Goal: Information Seeking & Learning: Learn about a topic

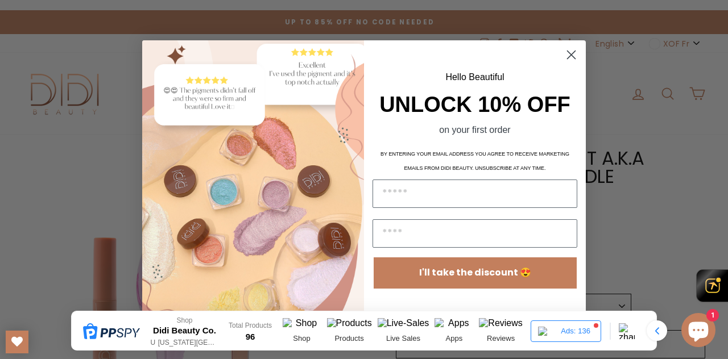
click at [576, 56] on circle "Close dialog" at bounding box center [571, 54] width 19 height 19
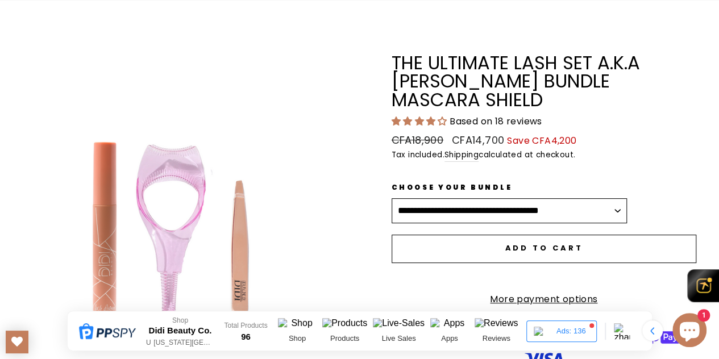
scroll to position [114, 0]
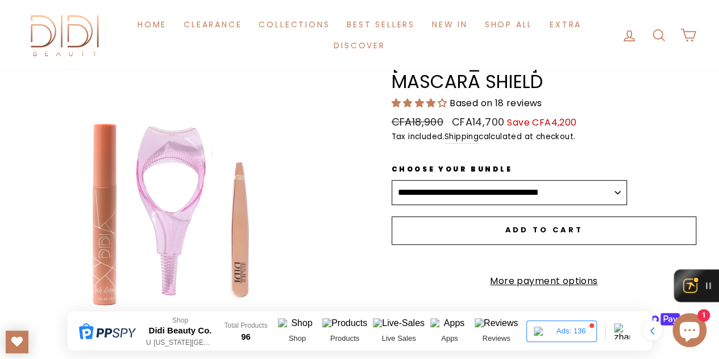
click at [705, 283] on div at bounding box center [699, 286] width 50 height 32
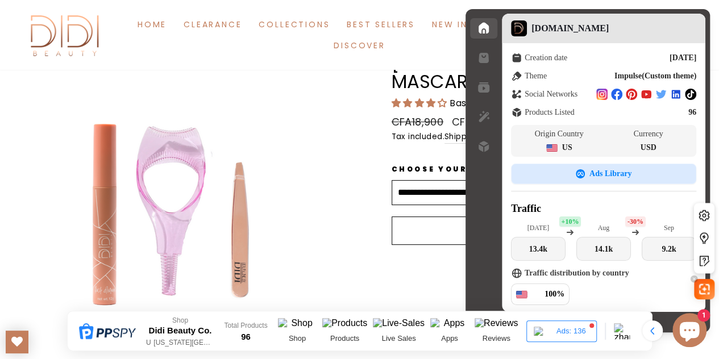
click at [707, 284] on img at bounding box center [704, 289] width 11 height 11
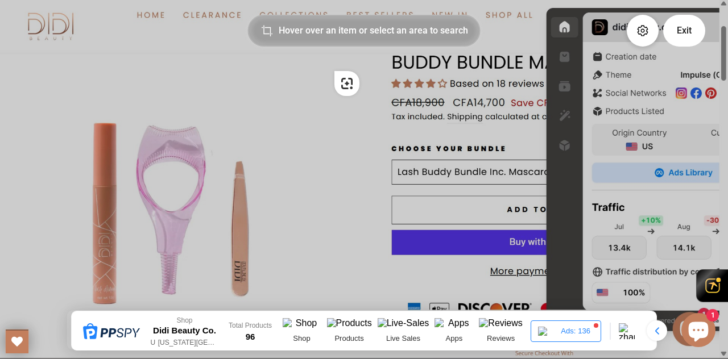
click at [329, 65] on img at bounding box center [364, 178] width 728 height 359
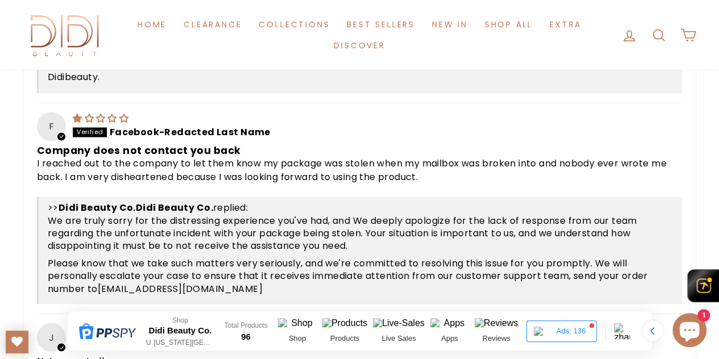
scroll to position [1194, 0]
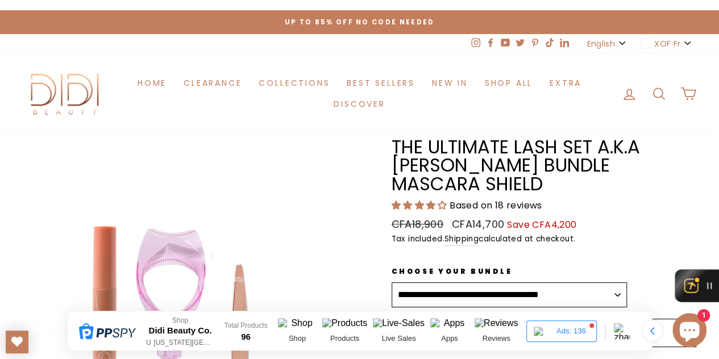
click at [705, 286] on div at bounding box center [700, 286] width 50 height 32
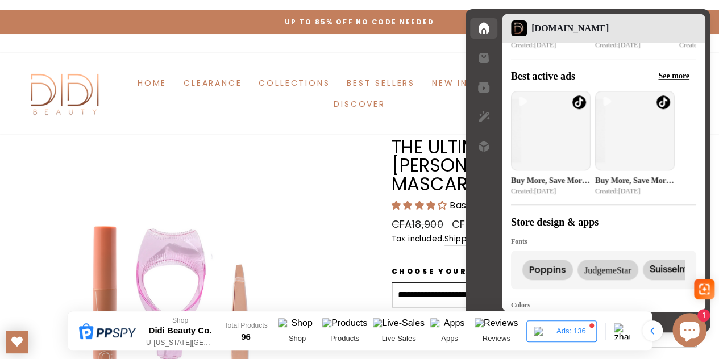
scroll to position [398, 0]
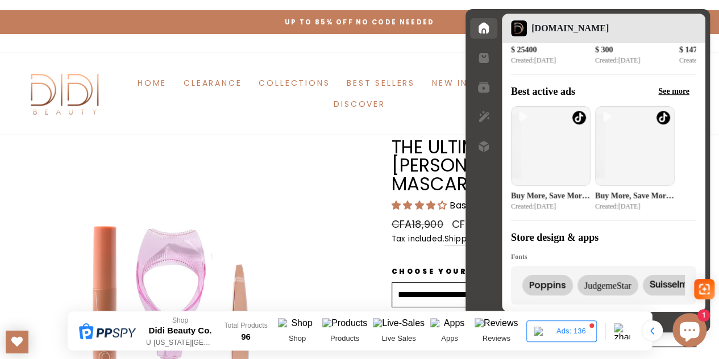
click at [476, 81] on button "button" at bounding box center [483, 87] width 27 height 20
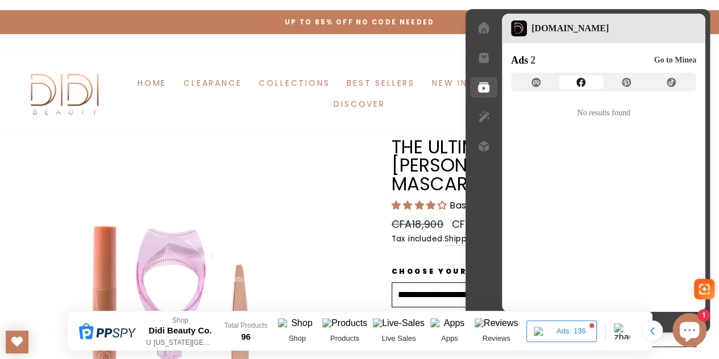
click at [540, 82] on icon "button" at bounding box center [536, 82] width 9 height 9
click at [581, 85] on icon "button" at bounding box center [581, 82] width 9 height 9
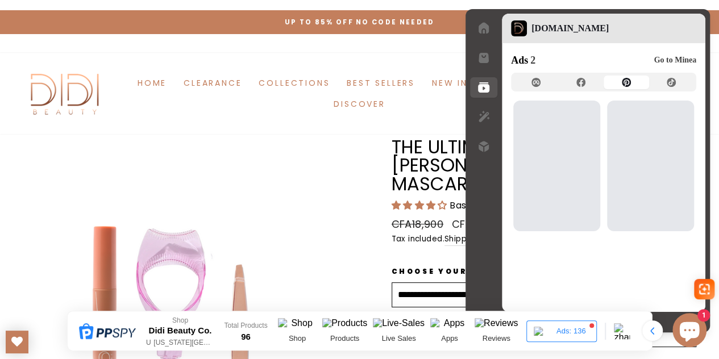
click at [636, 85] on button "button" at bounding box center [626, 83] width 45 height 14
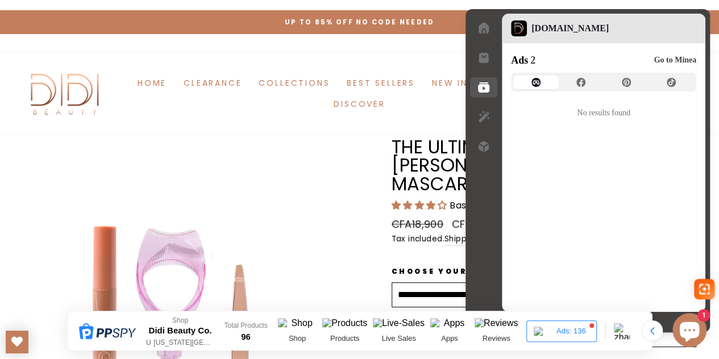
click at [539, 85] on icon "button" at bounding box center [536, 82] width 9 height 9
click at [575, 78] on button "button" at bounding box center [581, 83] width 45 height 14
